Goal: Task Accomplishment & Management: Complete application form

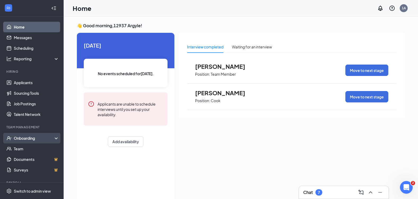
click at [23, 138] on div "Onboarding" at bounding box center [34, 138] width 41 height 5
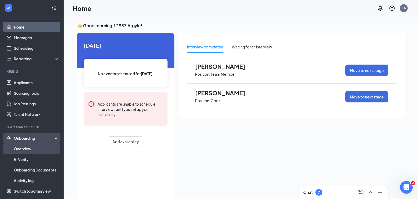
click at [24, 149] on link "Overview" at bounding box center [36, 149] width 45 height 11
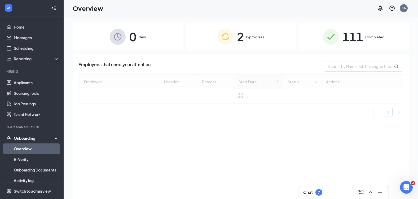
click at [237, 40] on span "2" at bounding box center [240, 37] width 7 height 18
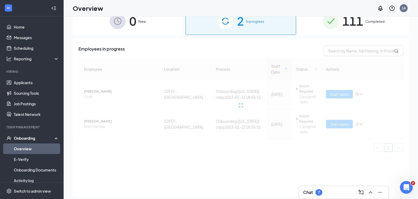
scroll to position [24, 0]
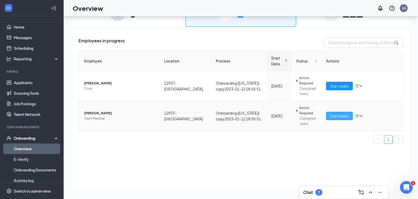
click at [342, 119] on button "Start tasks" at bounding box center [339, 116] width 27 height 8
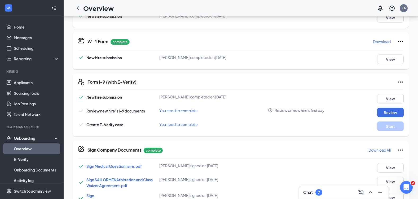
scroll to position [159, 0]
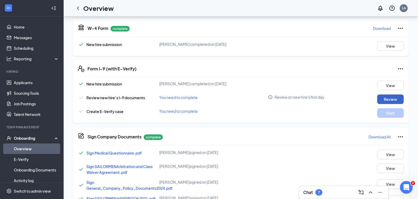
click at [387, 100] on button "Review" at bounding box center [390, 100] width 27 height 10
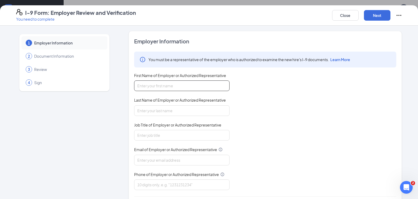
click at [198, 90] on input "First Name of Employer or Authorized Representative" at bounding box center [181, 86] width 95 height 11
type input "Twilson"
click at [165, 111] on input "Last Name of Employer or Authorized Representative" at bounding box center [181, 111] width 95 height 11
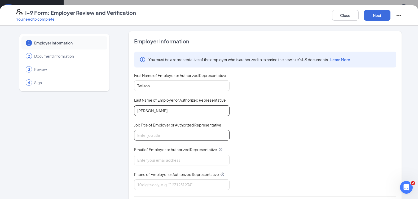
type input "[PERSON_NAME]"
click at [160, 134] on input "Job Title of Employer or Authorized Representative" at bounding box center [181, 135] width 95 height 11
type input "M"
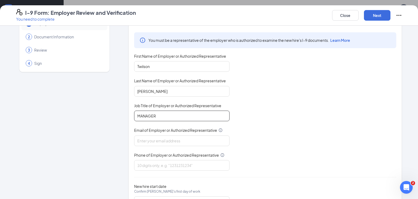
scroll to position [46, 0]
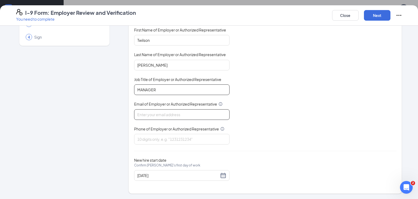
type input "MANAGER"
click at [164, 112] on input "Email of Employer or Authorized Representative" at bounding box center [181, 115] width 95 height 11
type input "[EMAIL_ADDRESS][DOMAIN_NAME]"
click at [147, 139] on input "Phone of Employer or Authorized Representative" at bounding box center [181, 139] width 95 height 11
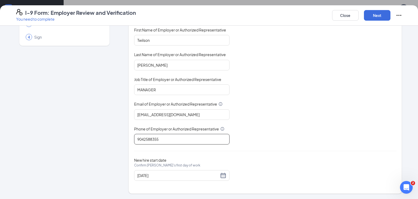
scroll to position [216, 0]
type input "9042588355"
click at [374, 15] on button "Next" at bounding box center [377, 15] width 27 height 11
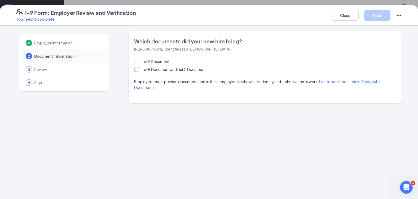
click at [143, 70] on span "List B Document and List C Document" at bounding box center [173, 70] width 68 height 6
click at [138, 70] on input "List B Document and List C Document" at bounding box center [136, 69] width 4 height 4
radio input "true"
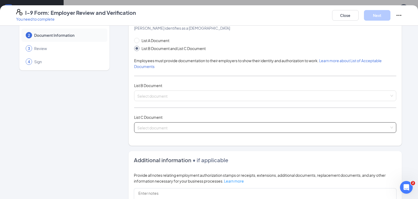
scroll to position [53, 0]
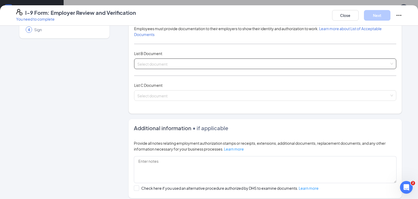
click at [150, 67] on span at bounding box center [263, 64] width 252 height 10
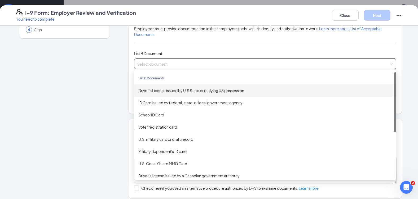
click at [154, 92] on div "Driver’s License issued by U.S State or outlying US possession" at bounding box center [265, 91] width 254 height 6
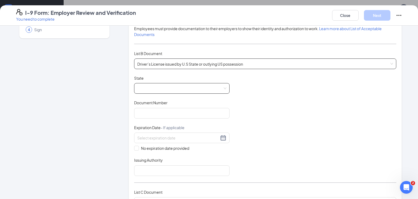
click at [162, 90] on span at bounding box center [181, 89] width 89 height 10
click at [169, 68] on span "Driver’s License issued by U.S State or outlying US possession" at bounding box center [265, 64] width 256 height 10
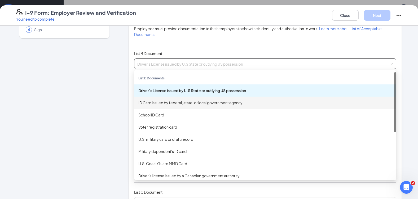
click at [153, 104] on div "ID Card issued by federal, state, or local government agency" at bounding box center [265, 103] width 254 height 6
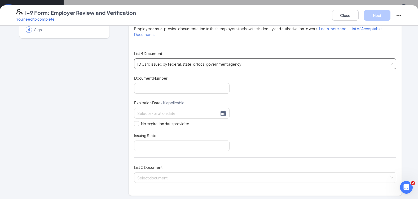
click at [167, 66] on span "ID Card issued by federal, state, or local government agency" at bounding box center [265, 64] width 256 height 10
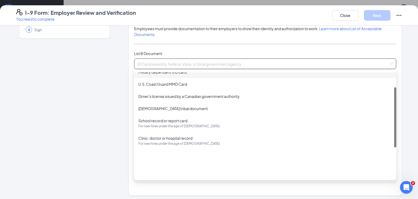
scroll to position [27, 0]
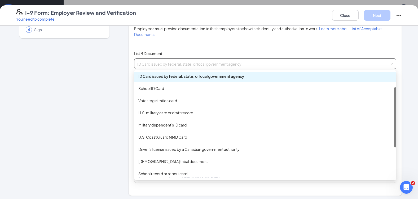
click at [181, 77] on div "ID Card issued by federal, state, or local government agency" at bounding box center [265, 76] width 254 height 6
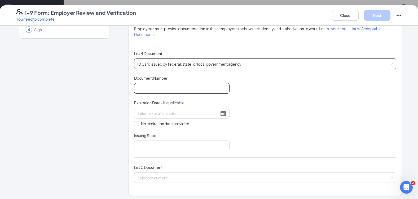
click at [165, 90] on input "Document Number" at bounding box center [181, 88] width 95 height 11
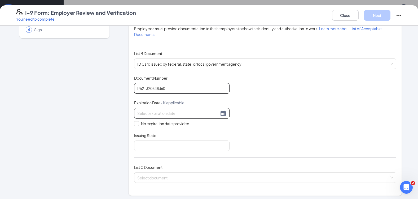
type input "P621320848360"
click at [150, 113] on input at bounding box center [178, 114] width 82 height 6
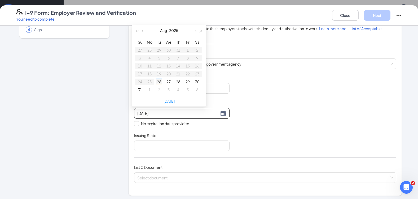
type input "[DATE]"
click at [164, 30] on button "Aug" at bounding box center [163, 30] width 7 height 11
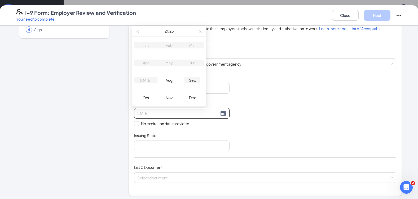
click at [190, 79] on div "Sep" at bounding box center [193, 80] width 16 height 6
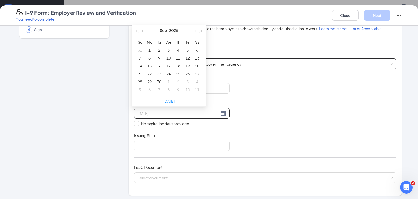
click at [158, 67] on div "16" at bounding box center [159, 66] width 6 height 6
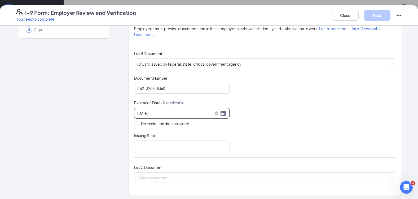
click at [153, 116] on div "[DATE]" at bounding box center [181, 113] width 89 height 6
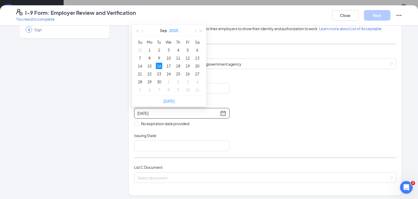
click at [177, 31] on button "2025" at bounding box center [173, 30] width 9 height 11
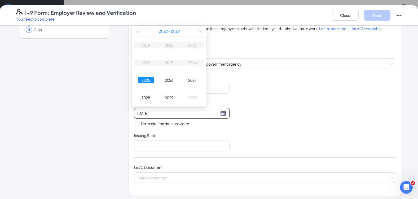
click at [177, 31] on button "[DATE] - [DATE]" at bounding box center [169, 31] width 21 height 11
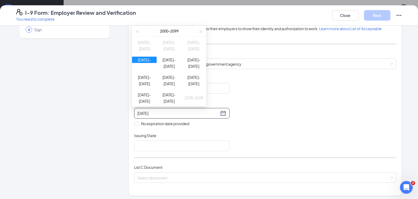
drag, startPoint x: 179, startPoint y: 36, endPoint x: 175, endPoint y: 33, distance: 5.3
click at [175, 33] on div "[DATE] - [DATE]" at bounding box center [169, 31] width 74 height 11
drag, startPoint x: 172, startPoint y: 33, endPoint x: 175, endPoint y: 32, distance: 3.4
click at [175, 32] on div "[DATE] - [DATE]" at bounding box center [169, 31] width 58 height 11
click at [162, 36] on div "[DATE] - [DATE]" at bounding box center [169, 31] width 58 height 11
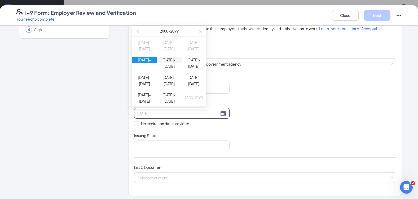
click at [163, 63] on div "[DATE]-[DATE]" at bounding box center [169, 60] width 25 height 6
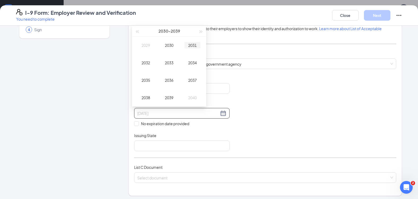
click at [194, 43] on div "2031" at bounding box center [193, 45] width 16 height 6
click at [192, 79] on div "Sep" at bounding box center [193, 80] width 16 height 6
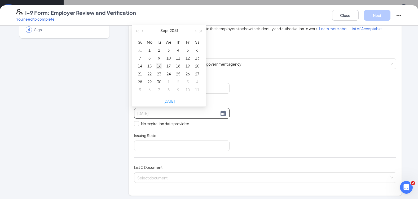
type input "[DATE]"
click at [161, 67] on div "16" at bounding box center [159, 66] width 6 height 6
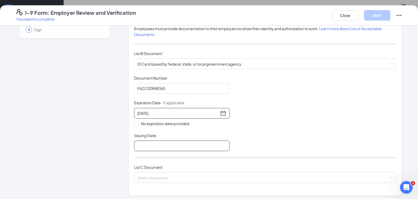
click at [157, 147] on input "Issuing State" at bounding box center [181, 146] width 95 height 11
type input "[US_STATE]"
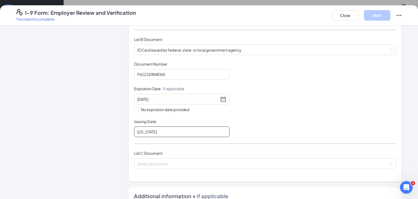
scroll to position [80, 0]
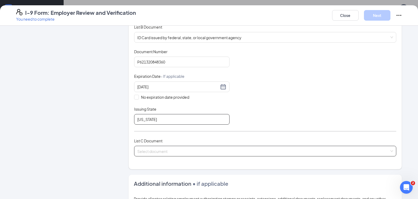
click at [158, 155] on span at bounding box center [263, 151] width 252 height 10
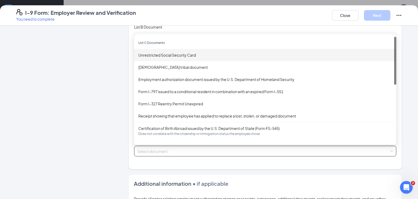
click at [158, 55] on div "Unrestricted Social Security Card" at bounding box center [265, 55] width 254 height 6
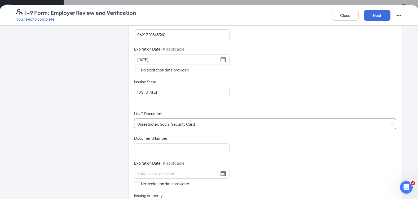
scroll to position [133, 0]
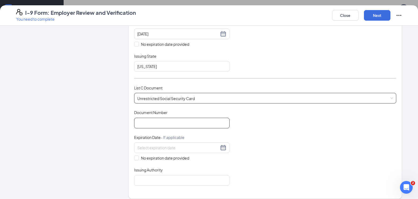
click at [163, 124] on input "Document Number" at bounding box center [181, 123] width 95 height 11
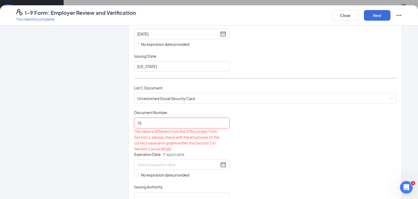
type input "7"
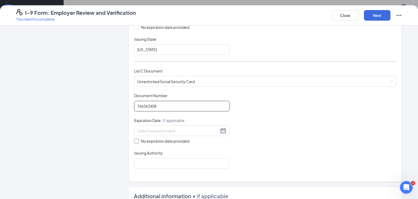
scroll to position [159, 0]
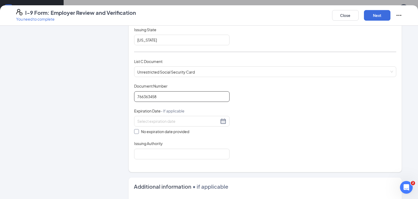
type input "766363458"
click at [134, 133] on input "No expiration date provided" at bounding box center [136, 131] width 4 height 4
checkbox input "true"
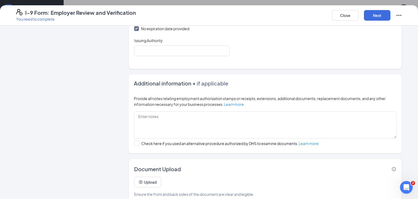
scroll to position [265, 0]
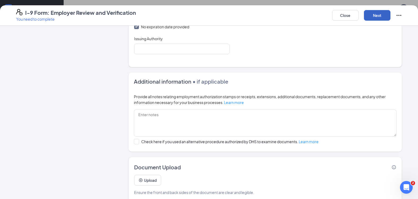
click at [377, 16] on button "Next" at bounding box center [377, 15] width 27 height 11
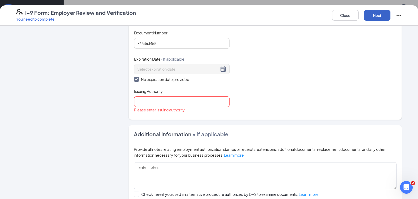
scroll to position [212, 0]
click at [177, 103] on input "Issuing Authority" at bounding box center [181, 102] width 95 height 11
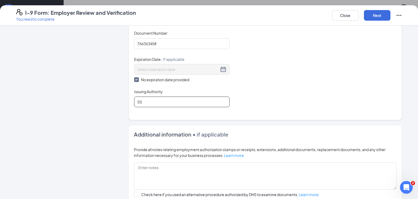
type input "SSA"
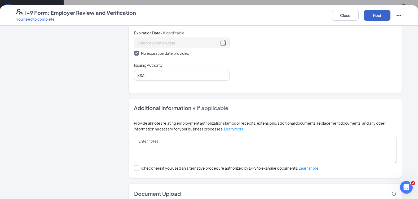
drag, startPoint x: 370, startPoint y: 20, endPoint x: 373, endPoint y: 17, distance: 3.6
click at [371, 19] on button "Next" at bounding box center [377, 15] width 27 height 11
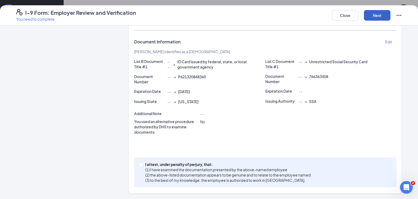
scroll to position [98, 0]
drag, startPoint x: 138, startPoint y: 167, endPoint x: 197, endPoint y: 155, distance: 59.9
click at [139, 167] on span at bounding box center [140, 165] width 5 height 5
click at [139, 166] on input "I attest, under penalty of [PERSON_NAME], that: (1) I have examined the documen…" at bounding box center [140, 165] width 4 height 4
checkbox input "true"
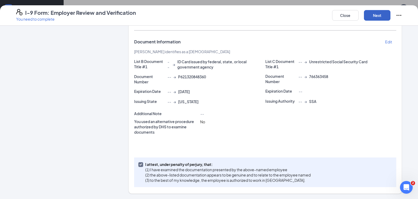
click at [382, 16] on button "Next" at bounding box center [377, 15] width 27 height 11
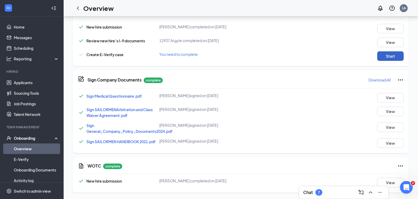
click at [385, 59] on button "Start" at bounding box center [390, 56] width 27 height 10
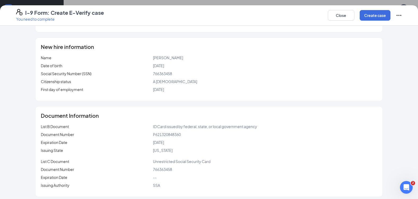
scroll to position [55, 0]
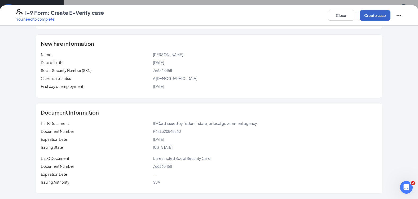
drag, startPoint x: 376, startPoint y: 15, endPoint x: 377, endPoint y: 12, distance: 3.0
click at [376, 13] on button "Create case" at bounding box center [375, 15] width 31 height 11
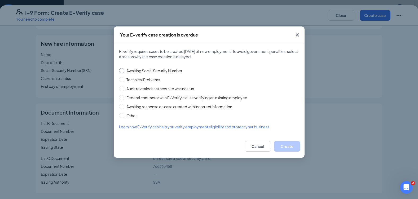
click at [124, 72] on input "Awaiting Social Security Number" at bounding box center [121, 70] width 5 height 5
radio input "true"
drag, startPoint x: 130, startPoint y: 116, endPoint x: 132, endPoint y: 112, distance: 4.2
click at [132, 112] on div "Awaiting Social Security Number Technical Problems Audit revealed that new hire…" at bounding box center [209, 92] width 180 height 54
drag, startPoint x: 132, startPoint y: 112, endPoint x: 124, endPoint y: 117, distance: 9.0
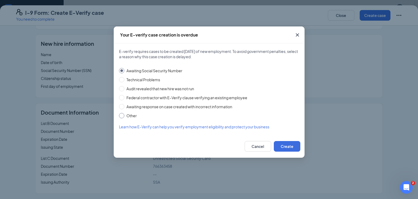
click at [124, 117] on label "Other" at bounding box center [208, 116] width 178 height 6
drag, startPoint x: 124, startPoint y: 117, endPoint x: 120, endPoint y: 117, distance: 4.0
click at [120, 117] on input "Other" at bounding box center [121, 115] width 5 height 5
radio input "true"
radio input "false"
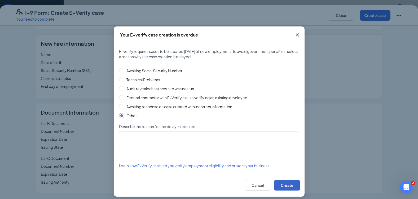
click at [284, 183] on button "Create" at bounding box center [287, 185] width 27 height 11
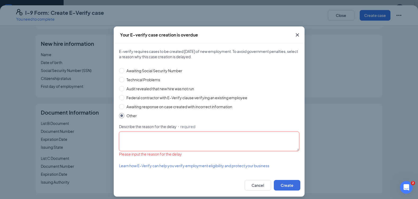
drag, startPoint x: 149, startPoint y: 135, endPoint x: 153, endPoint y: 133, distance: 4.6
click at [150, 135] on textarea "Describe the reason for the delay ・required" at bounding box center [209, 142] width 180 height 20
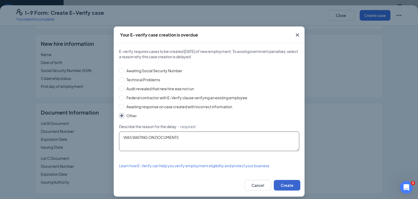
type textarea "WAS WAITING ON DOCUMENTS"
click at [292, 182] on button "Create" at bounding box center [287, 185] width 27 height 11
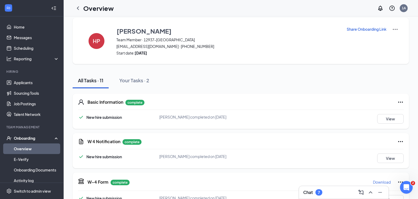
scroll to position [0, 0]
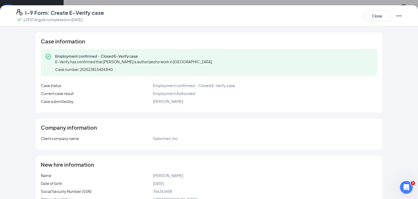
drag, startPoint x: 294, startPoint y: 153, endPoint x: 308, endPoint y: 193, distance: 42.7
click at [294, 154] on div "Case information Employment confirmed・Closed E-Verify case E-Verify has confirm…" at bounding box center [209, 173] width 407 height 283
